Goal: Communication & Community: Share content

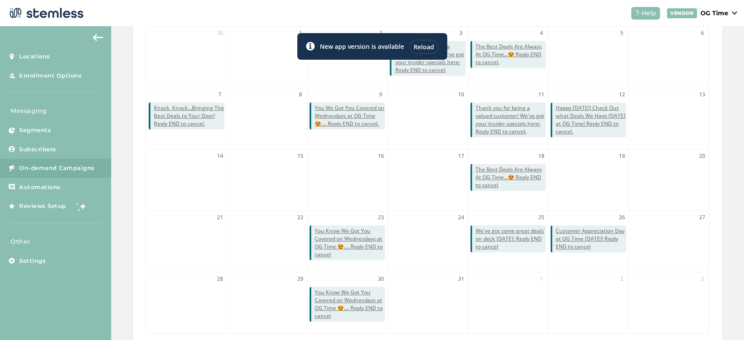
scroll to position [222, 0]
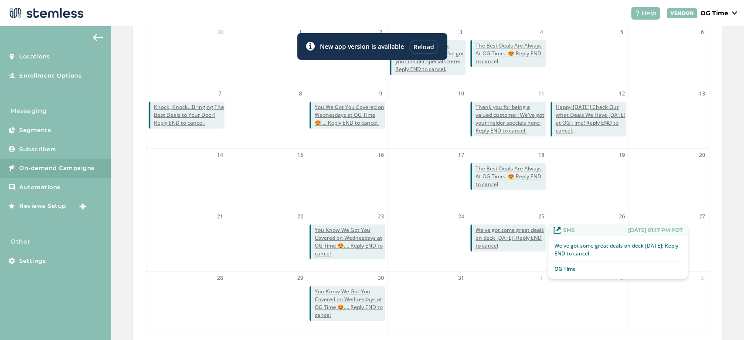
click at [476, 237] on span "We've got some great deals on deck [DATE]: Reply END to cancel" at bounding box center [511, 238] width 70 height 24
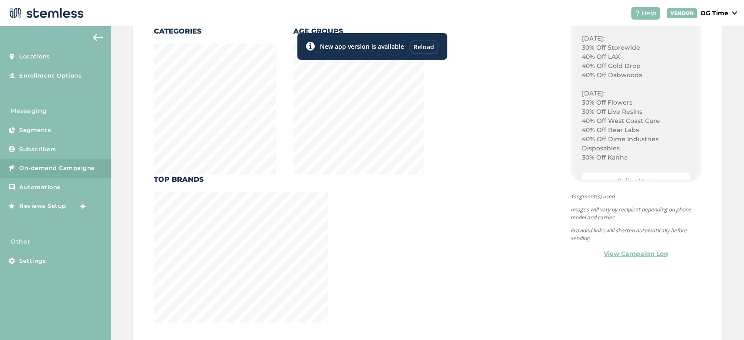
scroll to position [781, 0]
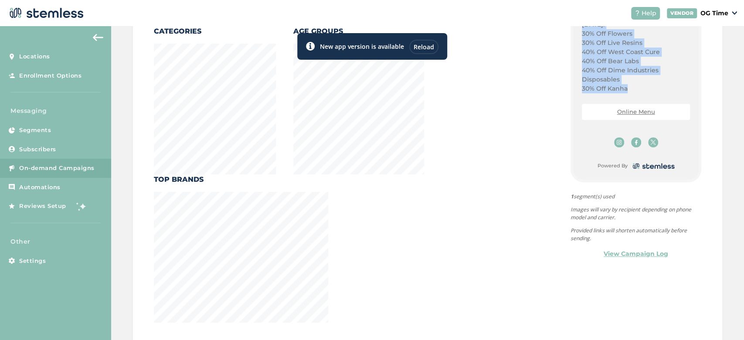
drag, startPoint x: 575, startPoint y: 63, endPoint x: 656, endPoint y: 82, distance: 82.5
copy div "Happy Friday El Monte! Are You Ready For Customer Appreciation Day! Plug Play P…"
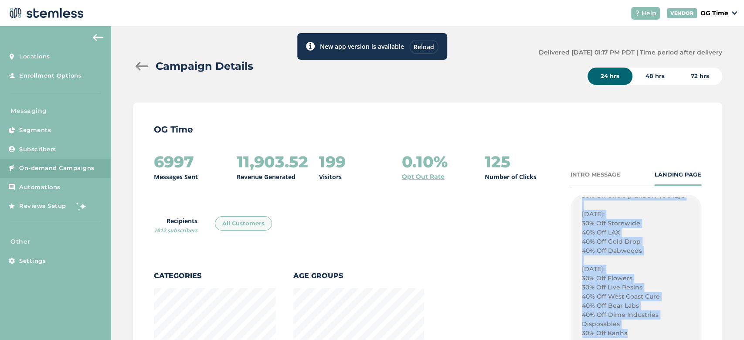
copy div "Happy Friday El Monte! Are You Ready For Customer Appreciation Day! Plug Play P…"
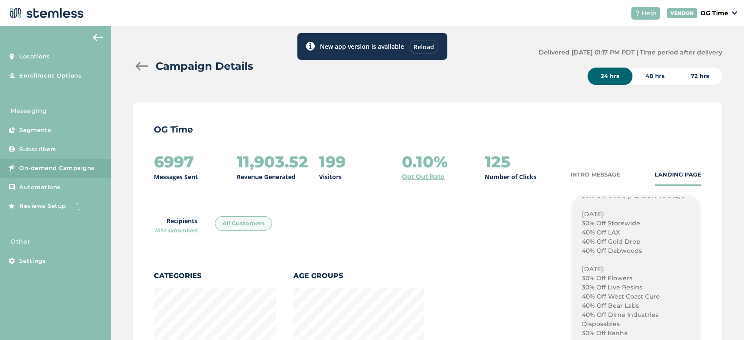
click at [138, 67] on div at bounding box center [141, 66] width 17 height 9
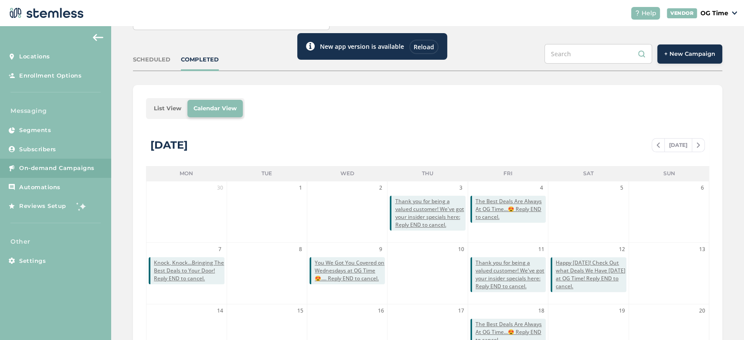
scroll to position [67, 0]
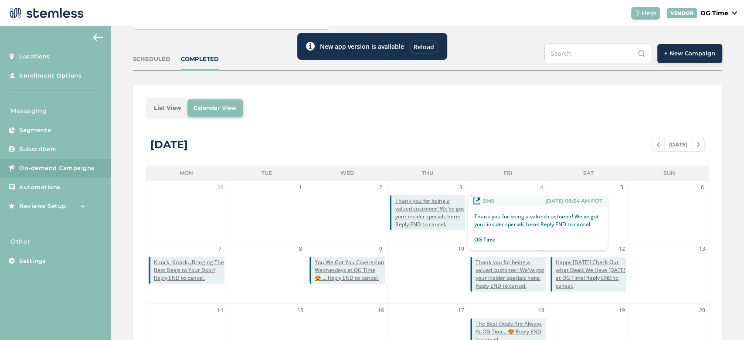
click at [415, 214] on span "Thank you for being a valued customer! We've got your insider specials here: Re…" at bounding box center [430, 212] width 70 height 31
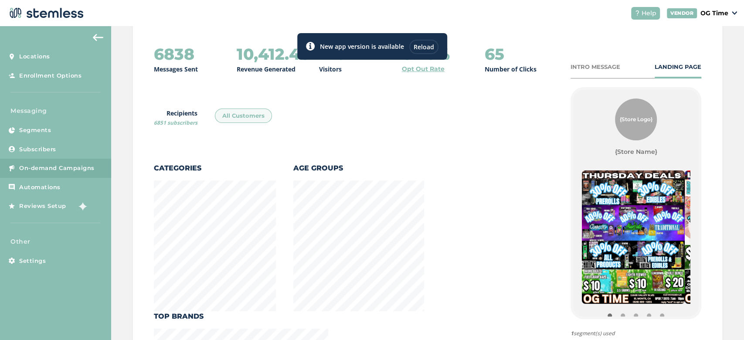
scroll to position [126, 0]
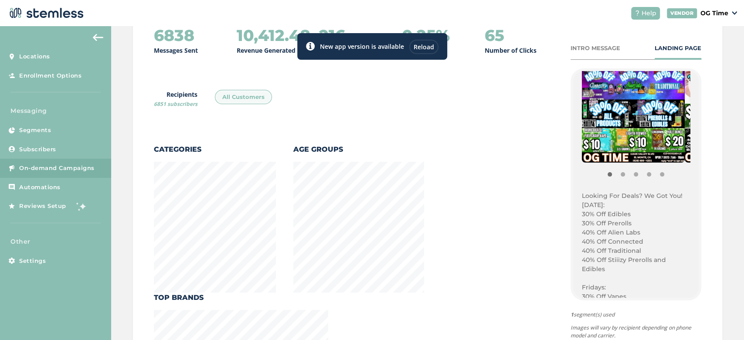
click at [613, 207] on p "[DATE]:" at bounding box center [636, 204] width 108 height 9
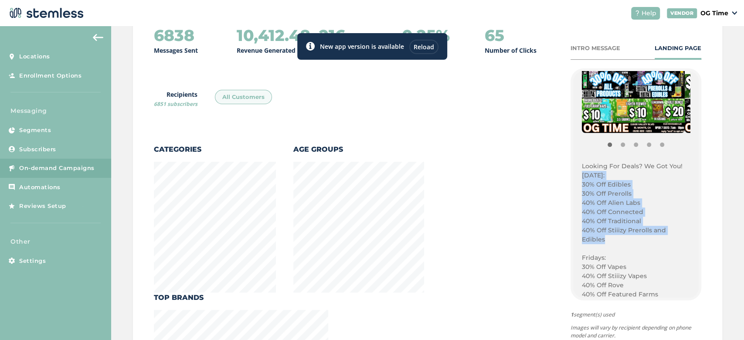
drag, startPoint x: 577, startPoint y: 177, endPoint x: 614, endPoint y: 237, distance: 70.3
copy div "Thursday: 30% Off Edibles 30% Off Prerolls 40% Off Alien Labs 40% Off Connected…"
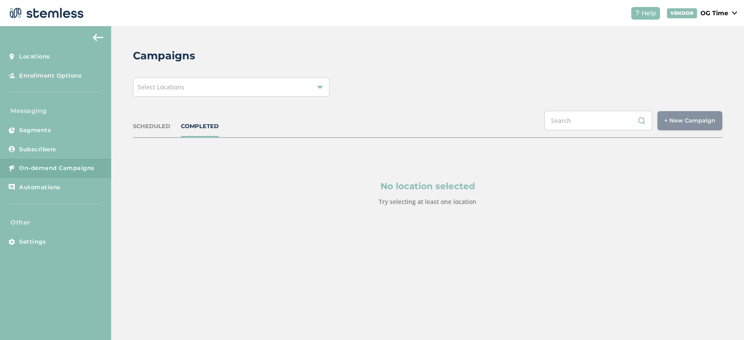
click at [318, 83] on div "Select Locations" at bounding box center [231, 87] width 197 height 19
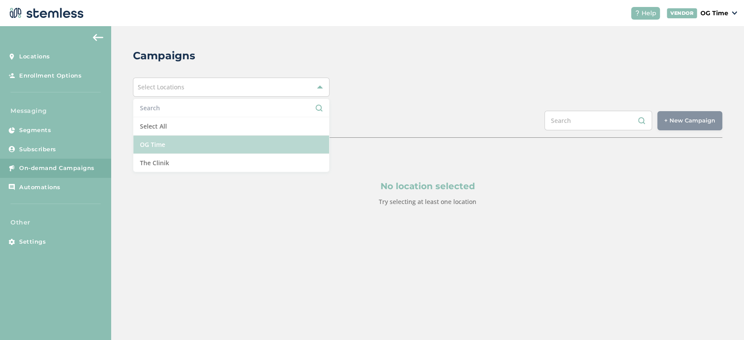
click at [177, 147] on li "OG Time" at bounding box center [231, 145] width 196 height 18
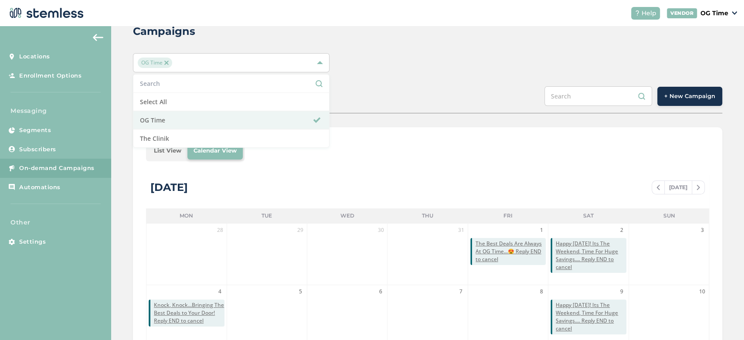
scroll to position [3, 0]
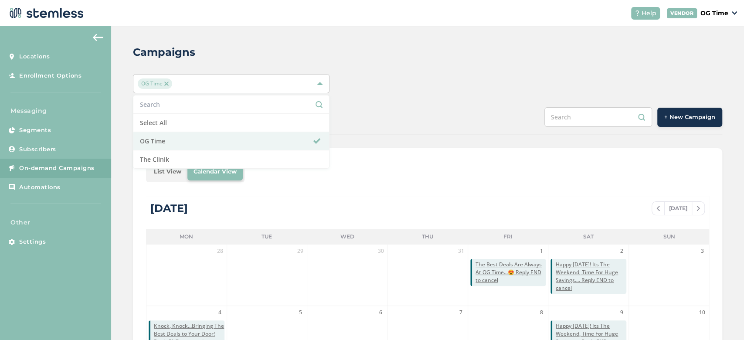
click at [672, 119] on span "+ New Campaign" at bounding box center [689, 117] width 51 height 9
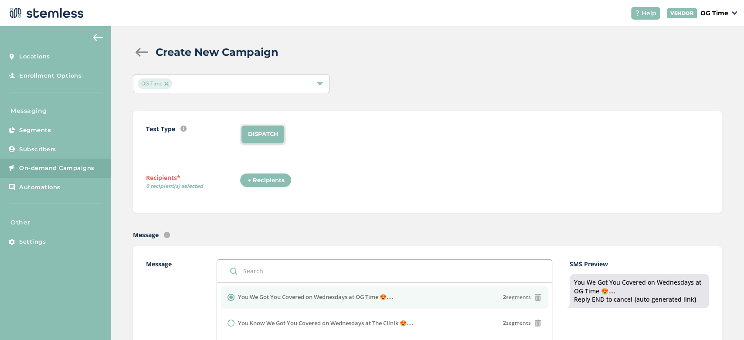
click at [262, 181] on div "+ Recipients" at bounding box center [266, 180] width 52 height 15
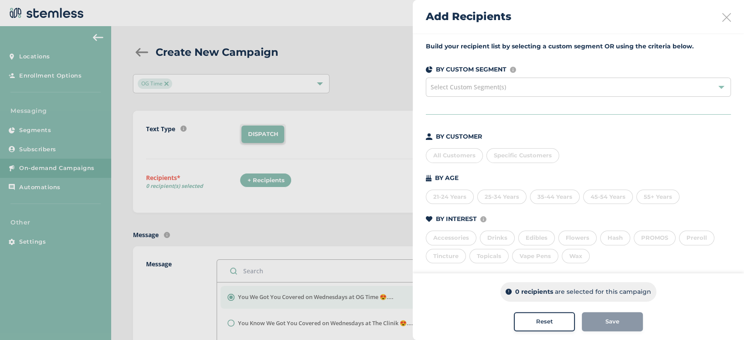
drag, startPoint x: 449, startPoint y: 157, endPoint x: 435, endPoint y: 118, distance: 41.8
click at [435, 118] on div "Build your recipient list by selecting a custom segment OR using the criteria b…" at bounding box center [578, 178] width 331 height 291
click at [439, 154] on div "All Customers" at bounding box center [454, 155] width 57 height 15
click at [618, 322] on div "Save" at bounding box center [612, 321] width 47 height 9
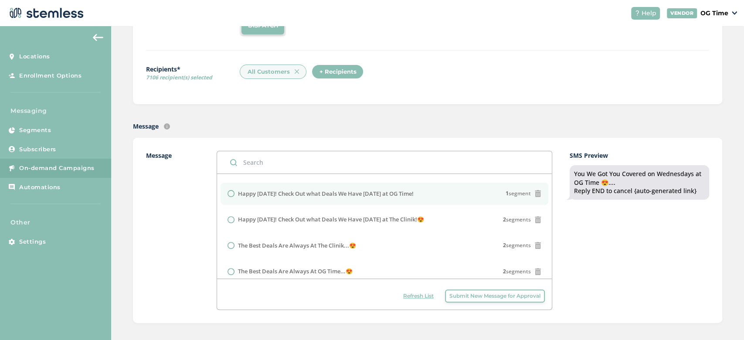
scroll to position [88, 0]
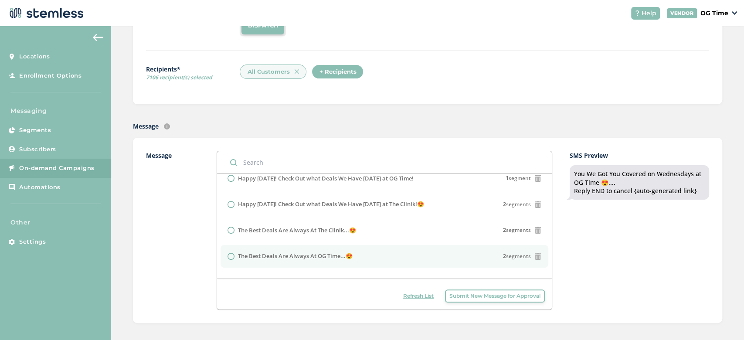
click at [305, 257] on label "The Best Deals Are Always At OG Time...😍" at bounding box center [295, 256] width 115 height 9
radio input "false"
radio input "true"
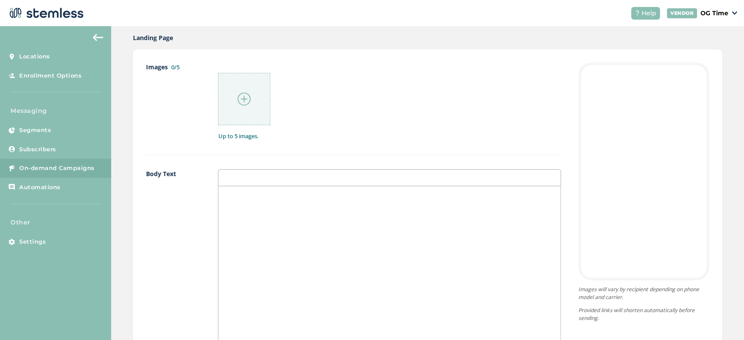
scroll to position [423, 0]
click at [284, 188] on p at bounding box center [389, 192] width 329 height 8
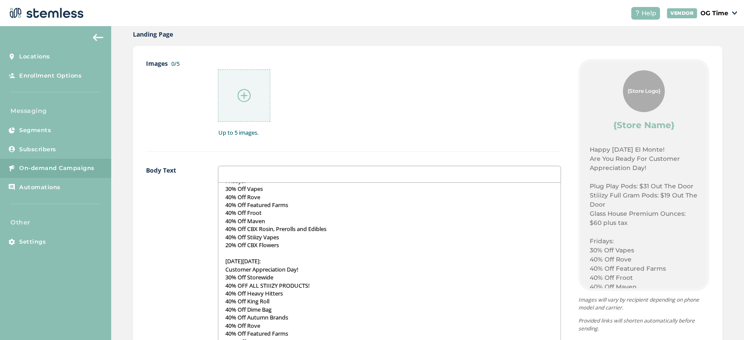
scroll to position [66, 0]
click at [278, 264] on p "[DATE][DATE]:" at bounding box center [389, 262] width 329 height 8
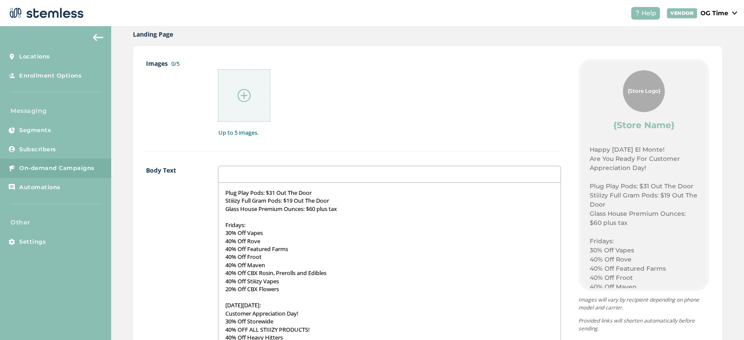
scroll to position [0, 0]
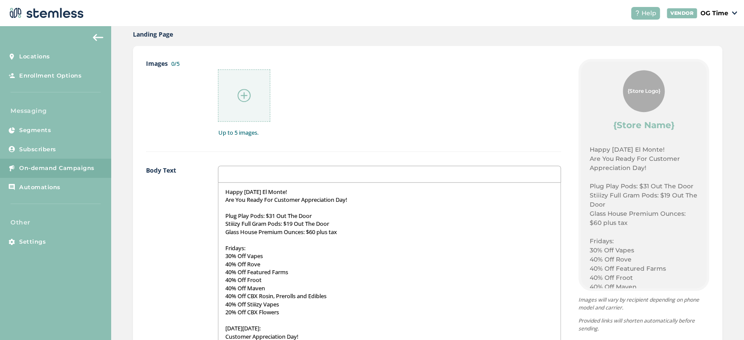
click at [353, 233] on p "Glass House Premium Ounces: $60 plus tax" at bounding box center [389, 232] width 329 height 8
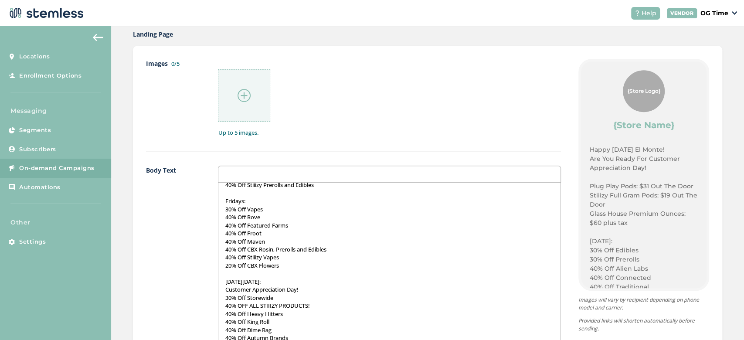
scroll to position [109, 0]
click at [302, 163] on div "Images 0/5 Up to 5 images. Body Text Happy [DATE] El Monte! Are You Ready For C…" at bounding box center [353, 271] width 415 height 425
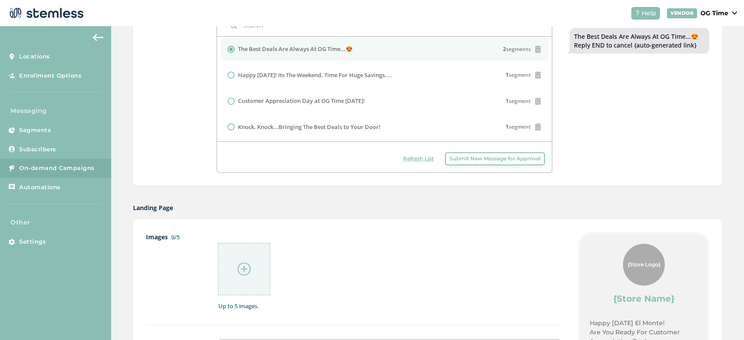
scroll to position [319, 0]
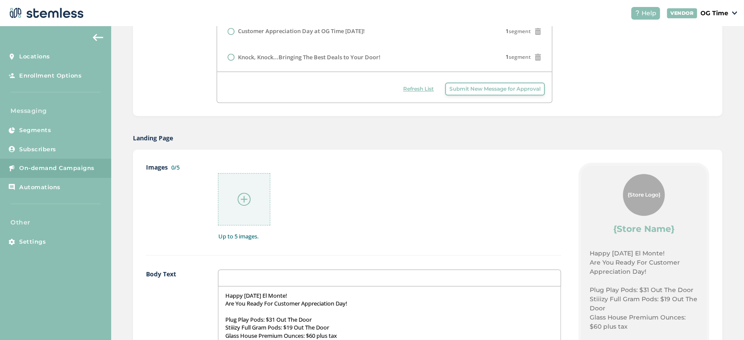
click at [244, 197] on img at bounding box center [244, 199] width 13 height 13
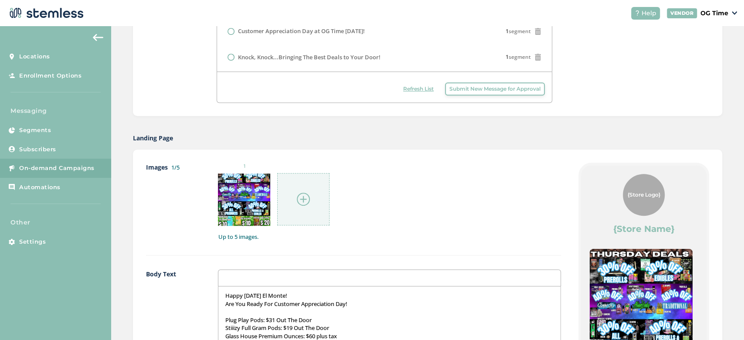
click at [304, 195] on img at bounding box center [303, 199] width 13 height 13
click at [306, 193] on img at bounding box center [303, 199] width 13 height 13
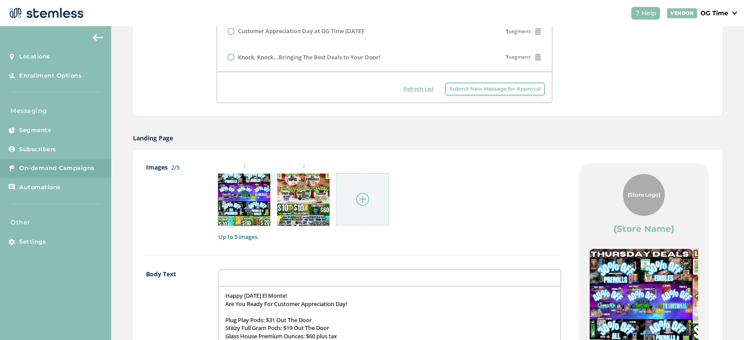
click at [366, 204] on img at bounding box center [362, 199] width 13 height 13
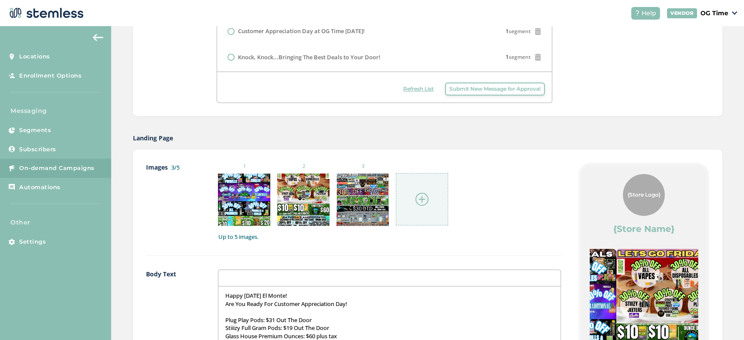
drag, startPoint x: 646, startPoint y: 292, endPoint x: 546, endPoint y: 320, distance: 104.1
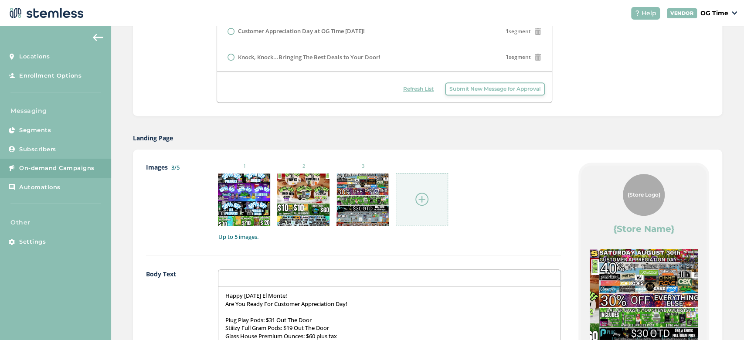
drag, startPoint x: 640, startPoint y: 291, endPoint x: 547, endPoint y: 306, distance: 95.0
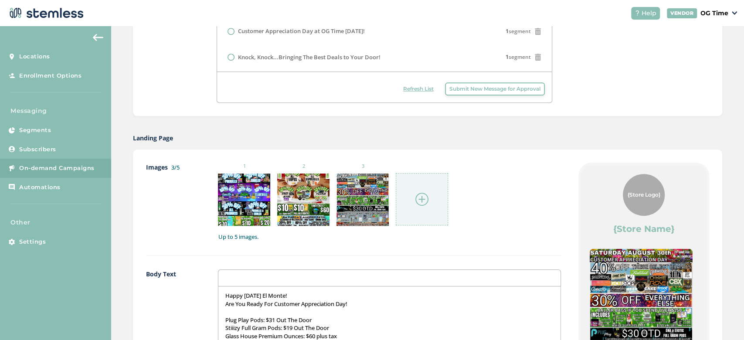
click at [421, 197] on img at bounding box center [421, 199] width 13 height 13
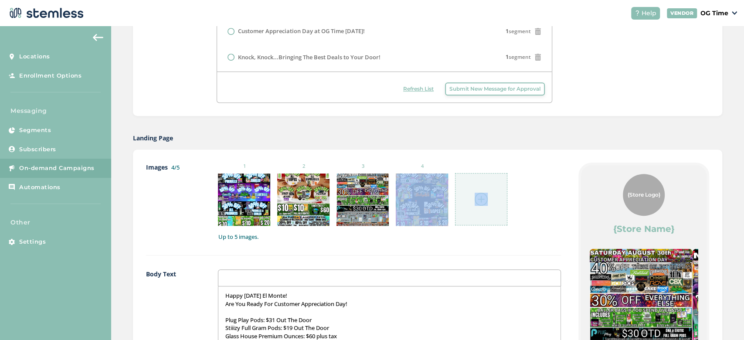
drag, startPoint x: 370, startPoint y: 230, endPoint x: 482, endPoint y: 199, distance: 115.8
click at [482, 199] on ul "1 2 3 4" at bounding box center [362, 194] width 289 height 63
click at [531, 200] on div "1 2 3 4" at bounding box center [389, 194] width 343 height 63
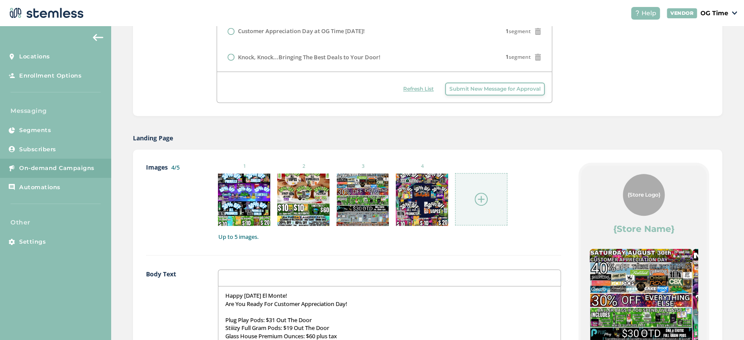
click at [480, 201] on img at bounding box center [481, 199] width 13 height 13
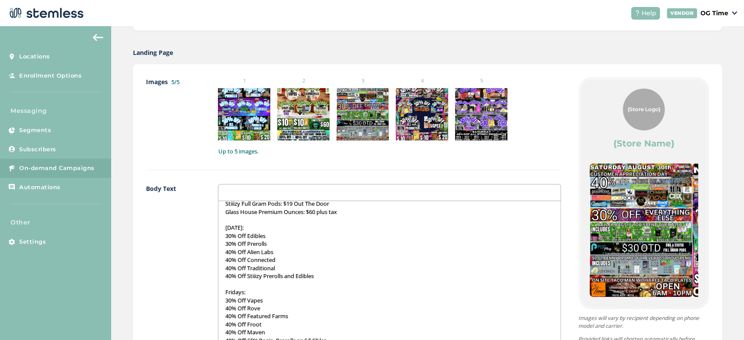
scroll to position [0, 0]
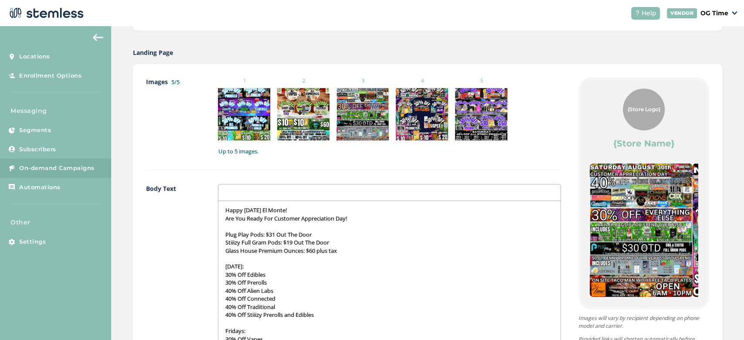
click at [352, 219] on p "Are You Ready For Customer Appreciation Day!" at bounding box center [389, 218] width 329 height 8
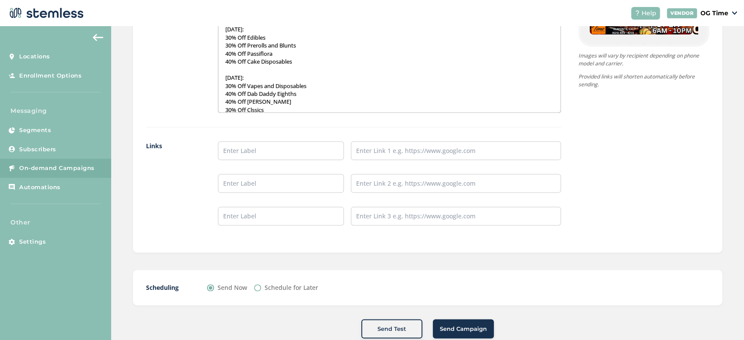
scroll to position [668, 0]
click at [300, 146] on input "text" at bounding box center [281, 149] width 126 height 19
type input "Online Menu"
click at [401, 143] on input "text" at bounding box center [456, 149] width 210 height 19
type input "[URL][DOMAIN_NAME]"
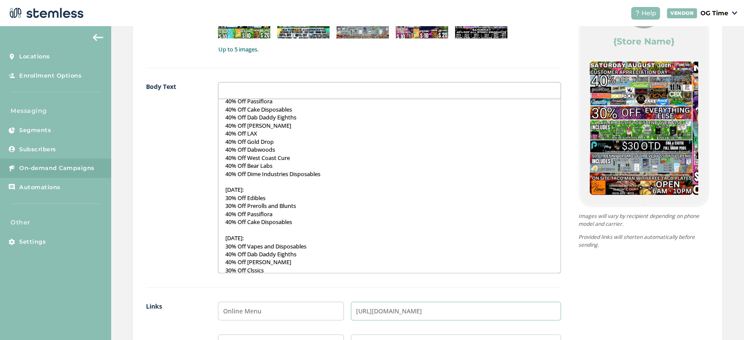
scroll to position [685, 0]
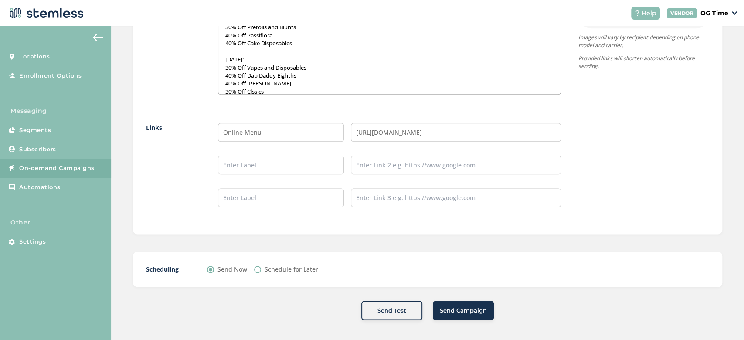
drag, startPoint x: 448, startPoint y: 312, endPoint x: 512, endPoint y: 326, distance: 65.5
click at [456, 309] on span "Send Campaign" at bounding box center [463, 310] width 47 height 9
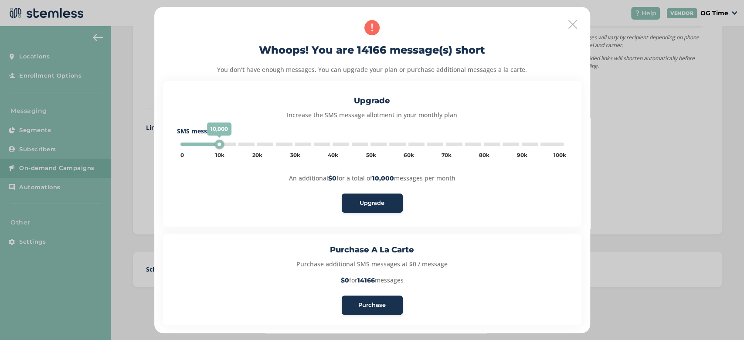
type input "5000"
click at [373, 305] on span "Purchase" at bounding box center [371, 305] width 27 height 9
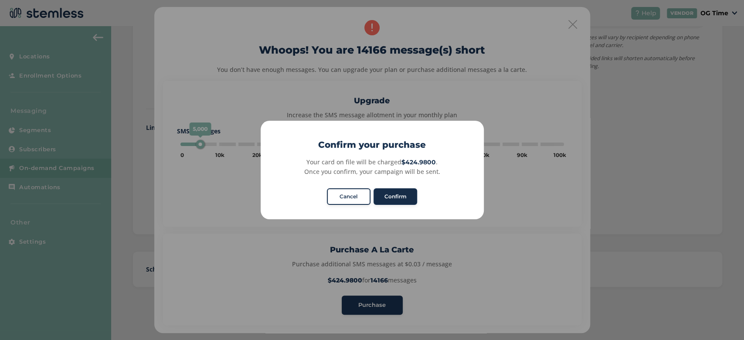
click at [393, 197] on button "Confirm" at bounding box center [396, 196] width 44 height 17
